Goal: Task Accomplishment & Management: Manage account settings

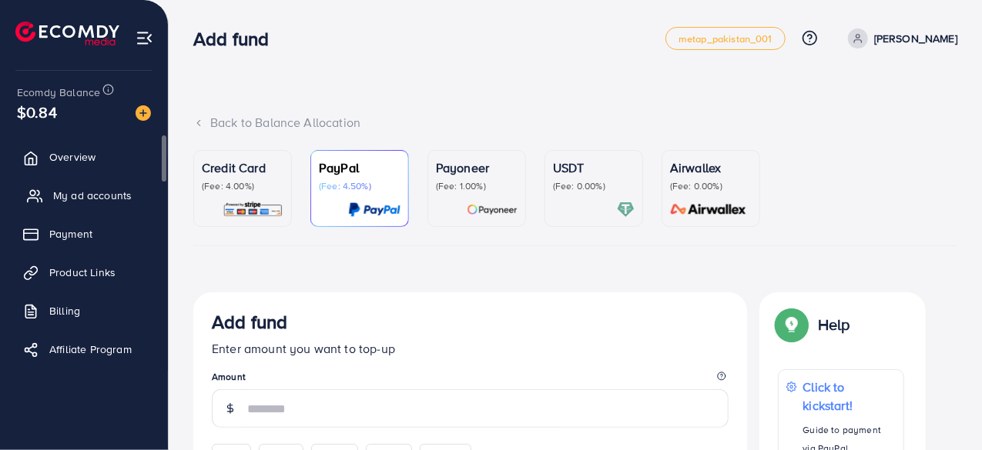
click at [62, 195] on span "My ad accounts" at bounding box center [92, 195] width 79 height 15
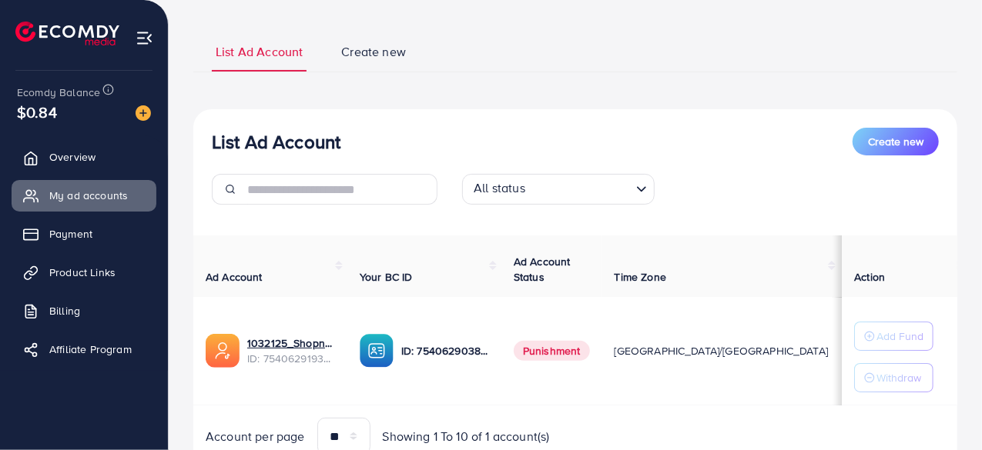
scroll to position [151, 0]
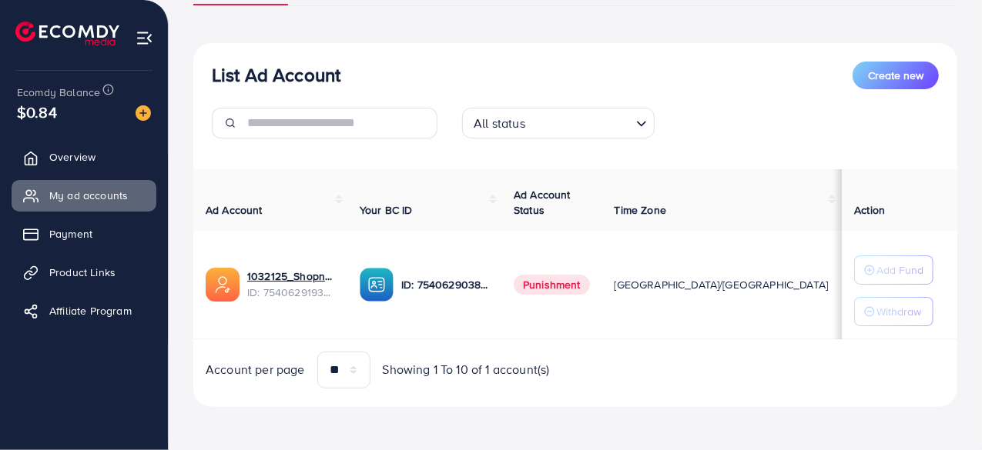
scroll to position [143, 0]
